Goal: Complete Application Form: Complete application form

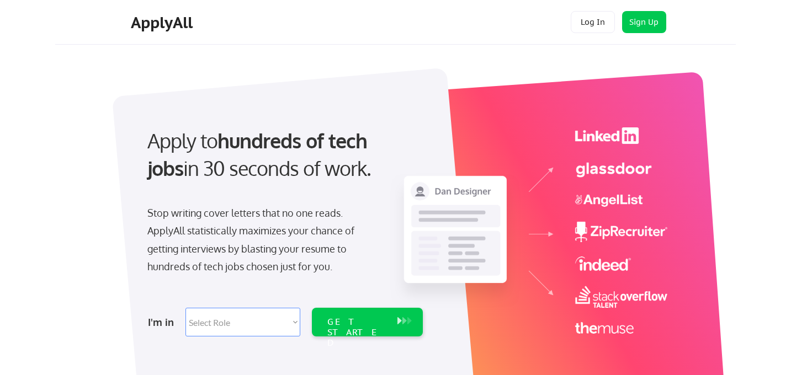
click at [267, 316] on select "Select Role Software Engineering Product Management Customer Success Sales UI/U…" at bounding box center [242, 322] width 115 height 29
select select ""marketing___comms""
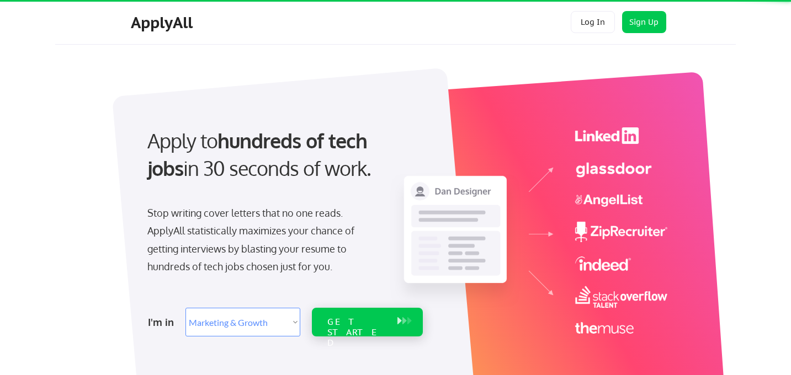
click at [362, 322] on div "GET STARTED" at bounding box center [356, 333] width 59 height 32
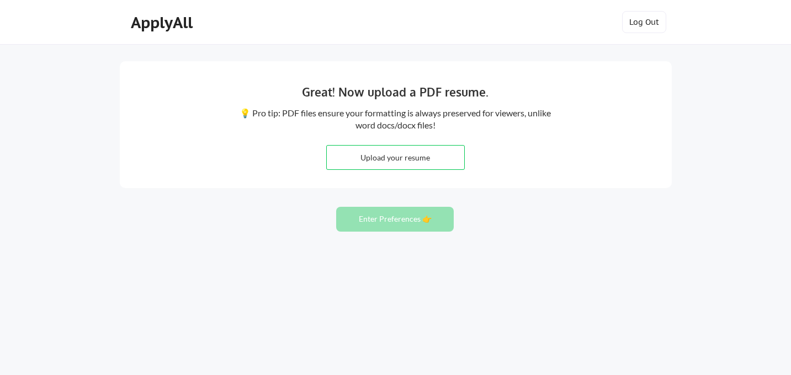
click at [407, 163] on input "file" at bounding box center [395, 158] width 137 height 24
type input "C:\fakepath\[PERSON_NAME]-CV_25 (1).docx"
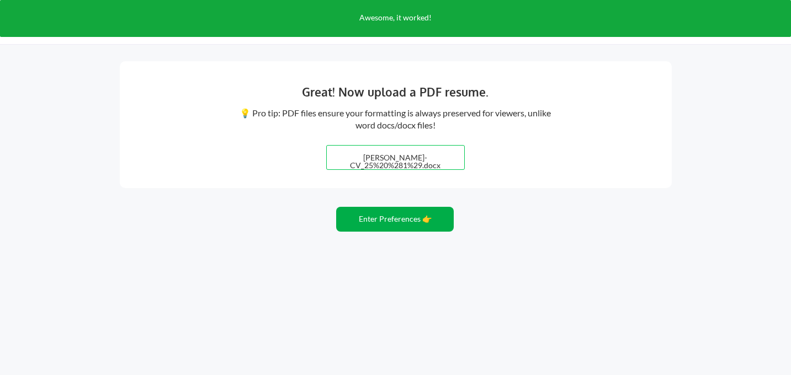
click at [395, 224] on button "Enter Preferences 👉" at bounding box center [395, 219] width 118 height 25
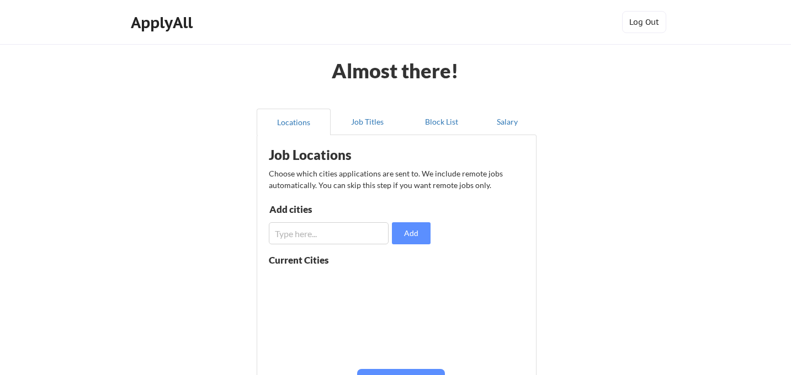
click at [346, 227] on input "input" at bounding box center [329, 233] width 120 height 22
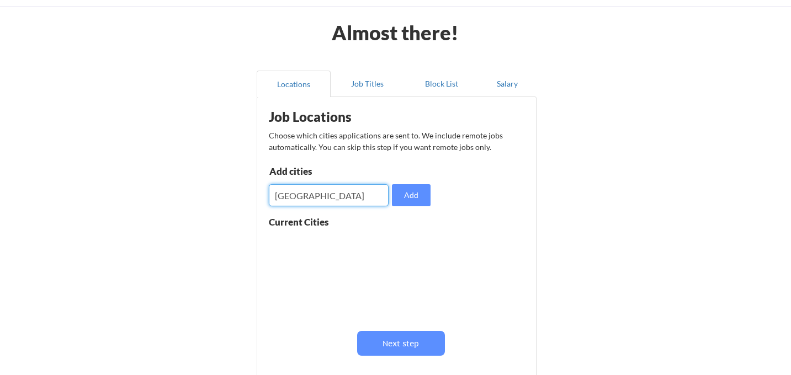
scroll to position [67, 0]
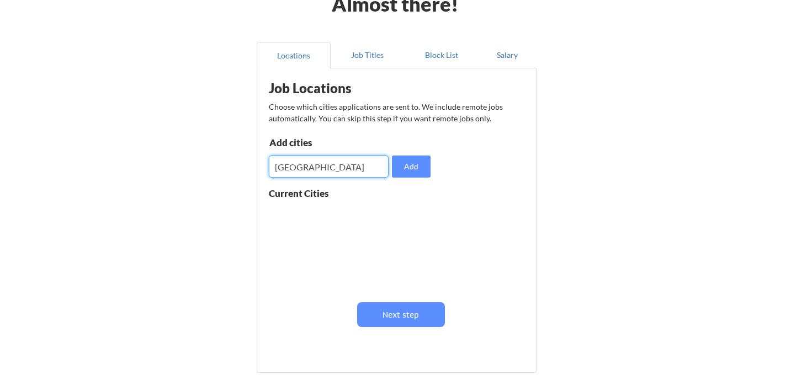
type input "london"
click at [318, 168] on input "input" at bounding box center [329, 167] width 120 height 22
type input "l"
type input "London"
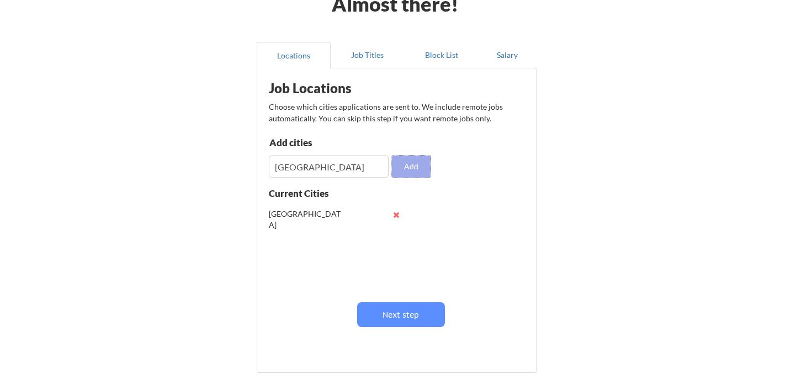
click at [416, 161] on button "Add" at bounding box center [411, 167] width 39 height 22
click at [396, 216] on button at bounding box center [396, 215] width 8 height 8
click at [375, 49] on button "Job Titles" at bounding box center [368, 55] width 74 height 26
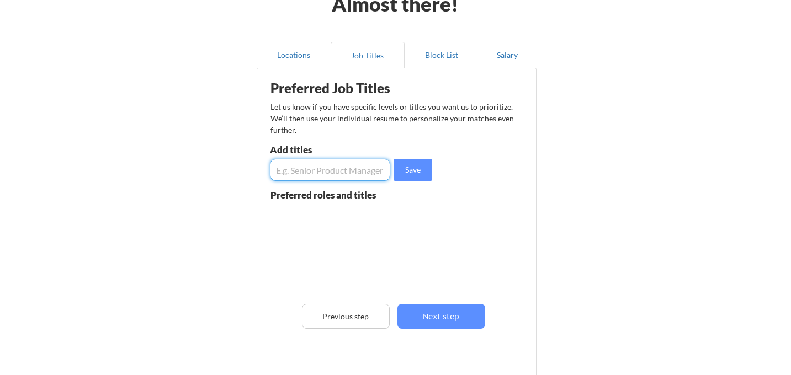
click at [340, 169] on input "input" at bounding box center [330, 170] width 120 height 22
type input "Marketing"
click at [345, 173] on input "input" at bounding box center [330, 170] width 120 height 22
type input "Account Manager"
click at [304, 178] on input "input" at bounding box center [330, 170] width 120 height 22
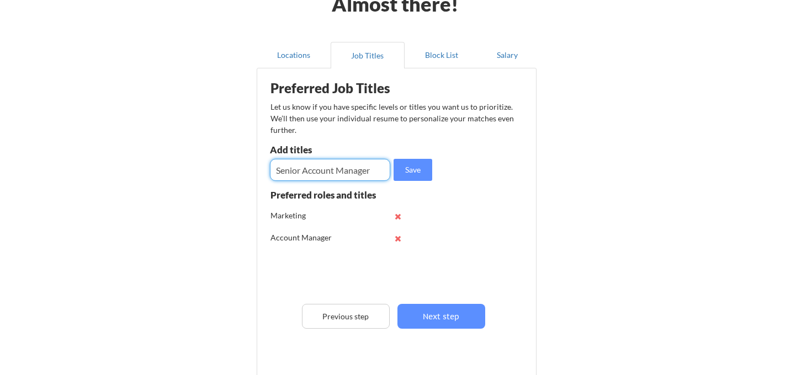
type input "Senior Account Manager"
click at [390, 170] on div "Save" at bounding box center [352, 170] width 165 height 22
click at [416, 171] on button "Save" at bounding box center [412, 170] width 39 height 22
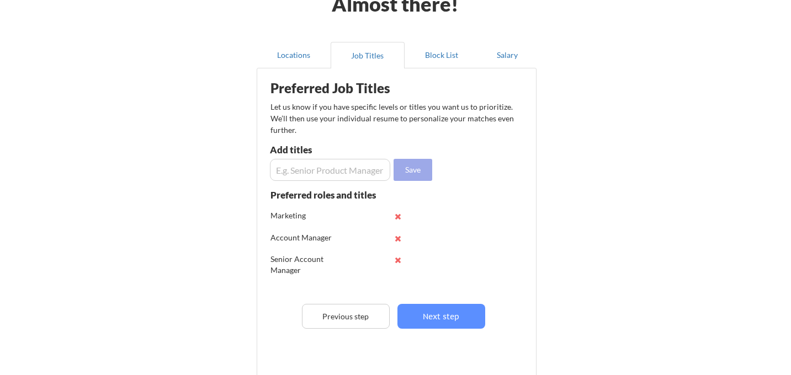
click at [375, 169] on input "input" at bounding box center [330, 170] width 120 height 22
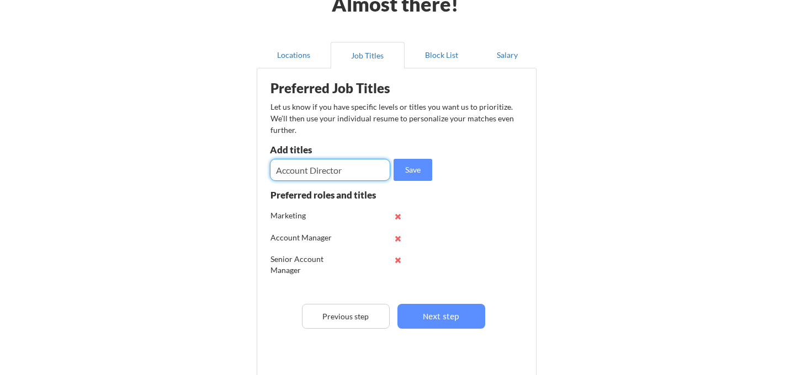
type input "Account Director"
click at [372, 166] on input "input" at bounding box center [330, 170] width 120 height 22
type input "Client Services"
click at [411, 174] on button "Save" at bounding box center [412, 170] width 39 height 22
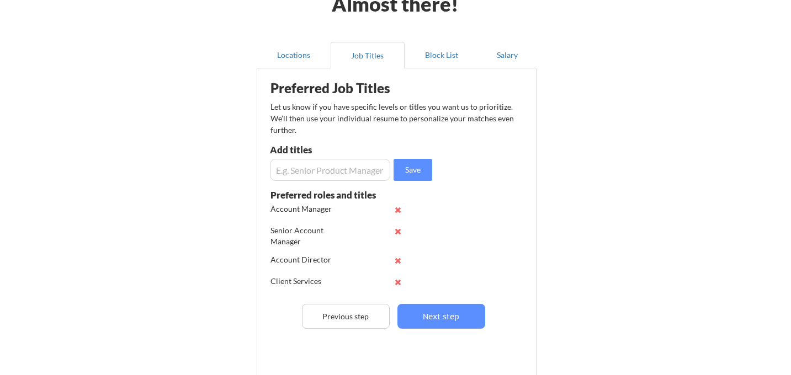
scroll to position [50, 0]
click at [441, 56] on button "Block List" at bounding box center [442, 55] width 74 height 26
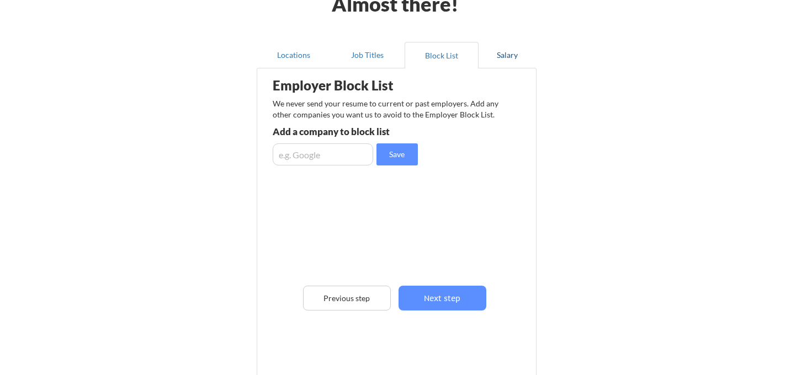
click at [493, 54] on button "Salary" at bounding box center [507, 55] width 58 height 26
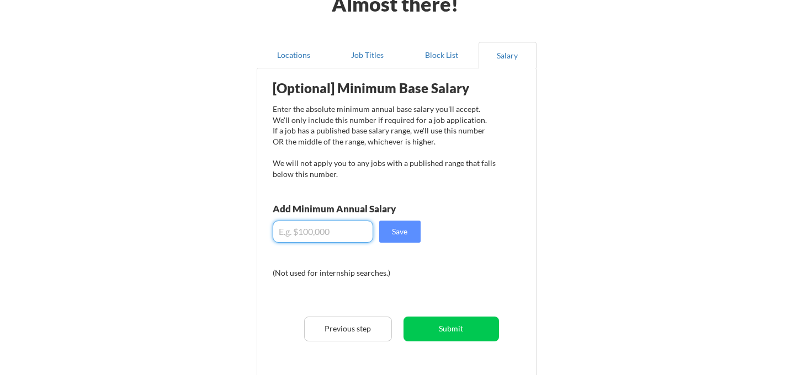
click at [329, 230] on input "input" at bounding box center [323, 232] width 100 height 22
type input "$55,000"
click at [400, 238] on button "Save" at bounding box center [399, 232] width 41 height 22
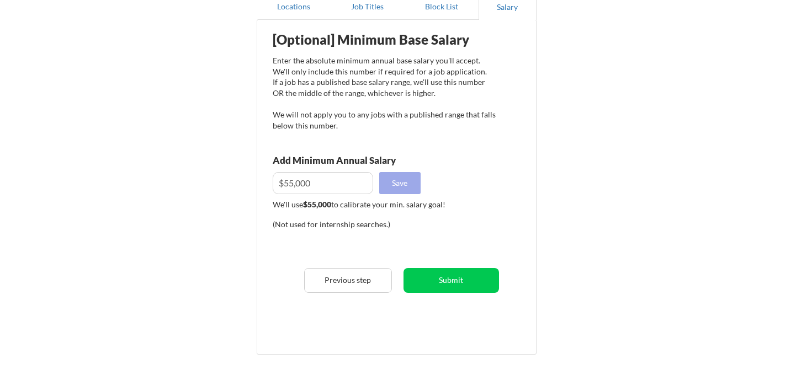
scroll to position [147, 0]
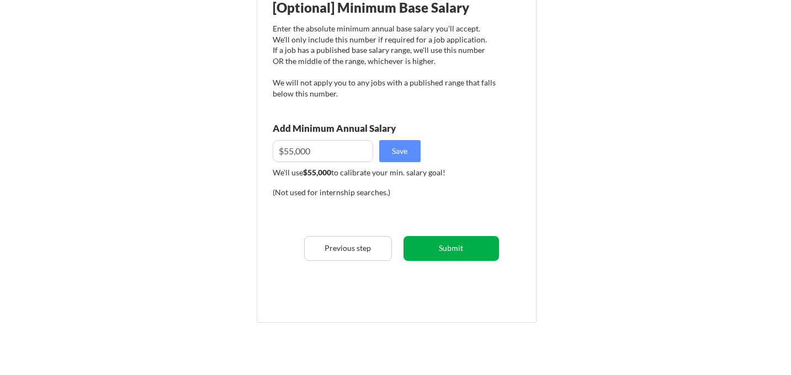
click at [438, 251] on button "Submit" at bounding box center [450, 248] width 95 height 25
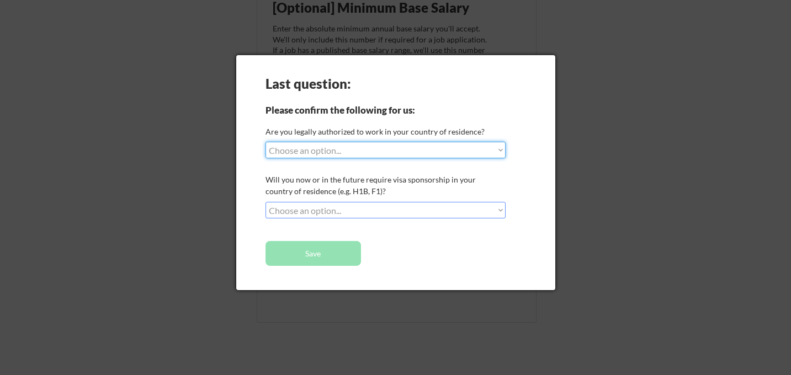
click at [392, 150] on select "Choose an option... Yes, I am a US Citizen Yes, I am a Canadian Citizen Yes, I …" at bounding box center [385, 150] width 240 height 17
